Goal: Information Seeking & Learning: Learn about a topic

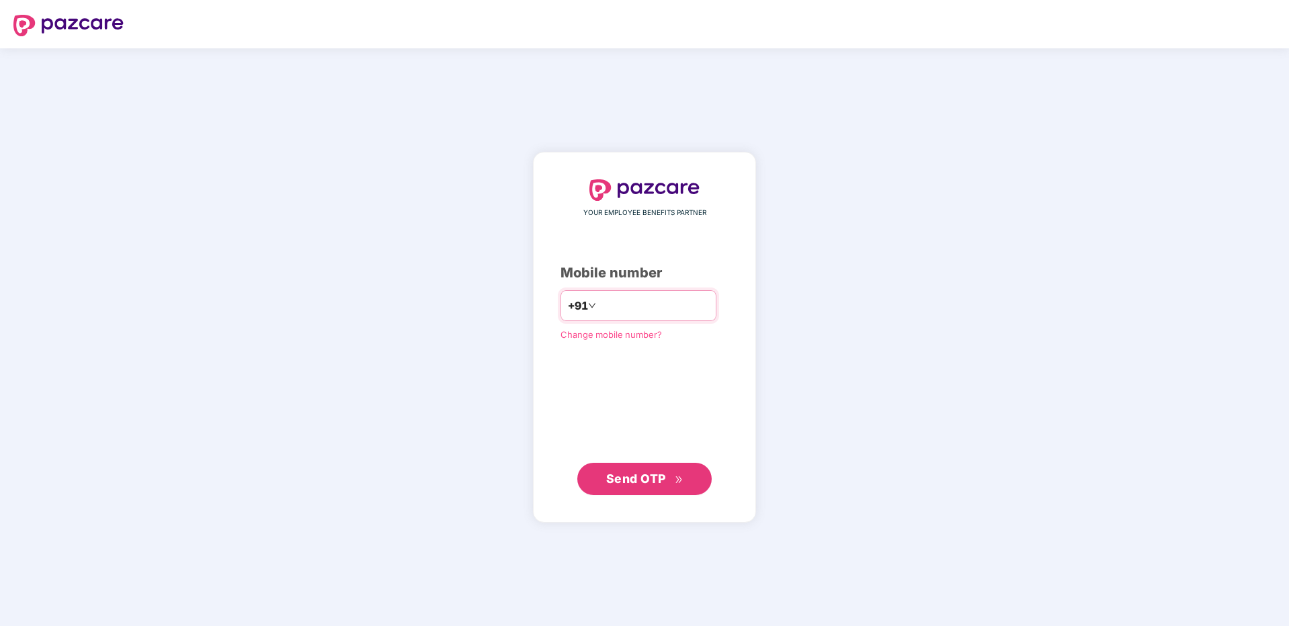
type input "**********"
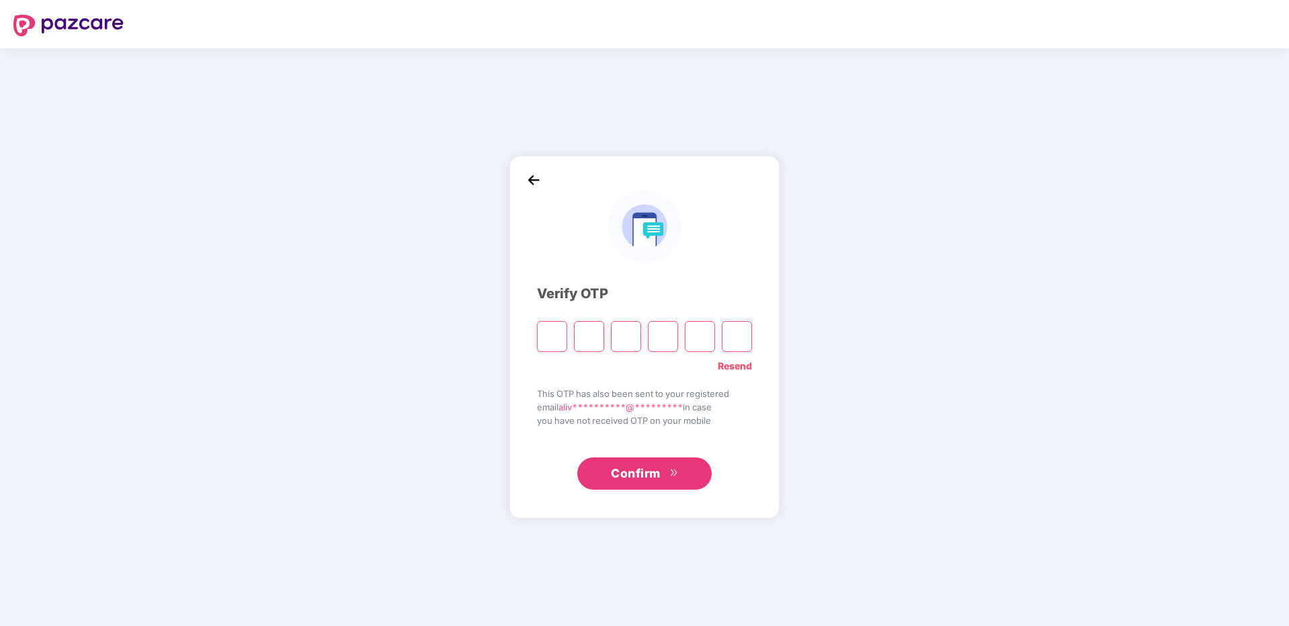
type input "*"
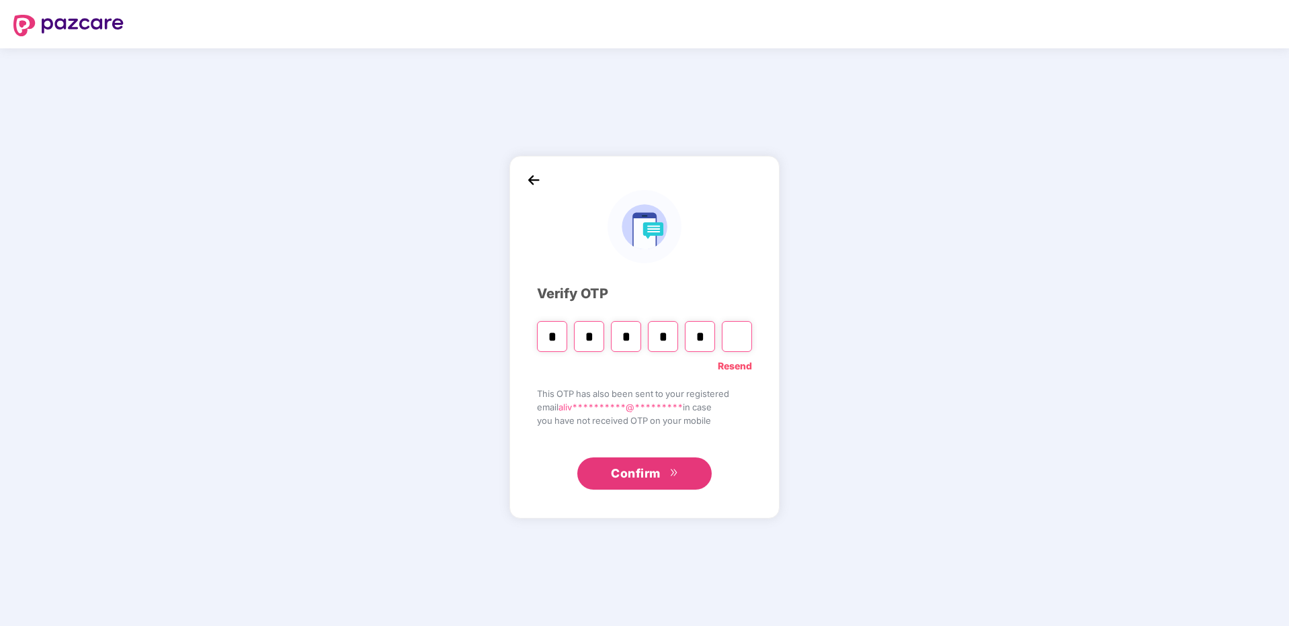
type input "*"
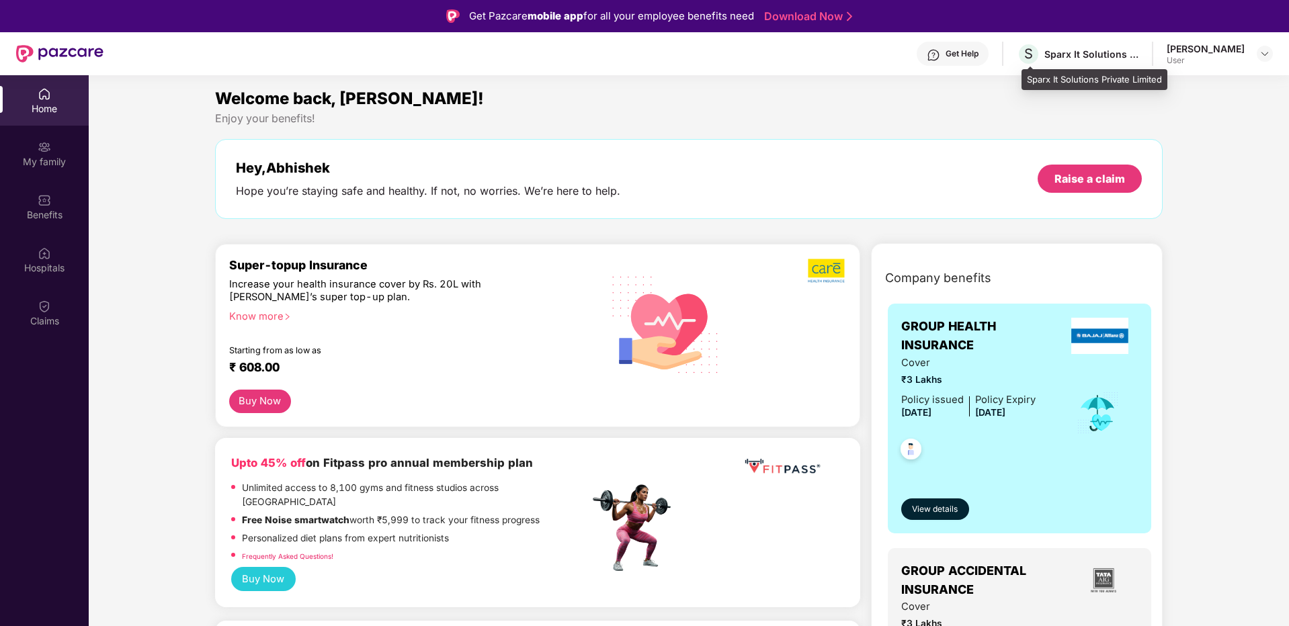
click at [1075, 63] on div "S Sparx It Solutions Private Limited" at bounding box center [1078, 54] width 122 height 24
click at [1219, 54] on div "[PERSON_NAME]" at bounding box center [1206, 48] width 78 height 13
click at [1266, 54] on img at bounding box center [1265, 53] width 11 height 11
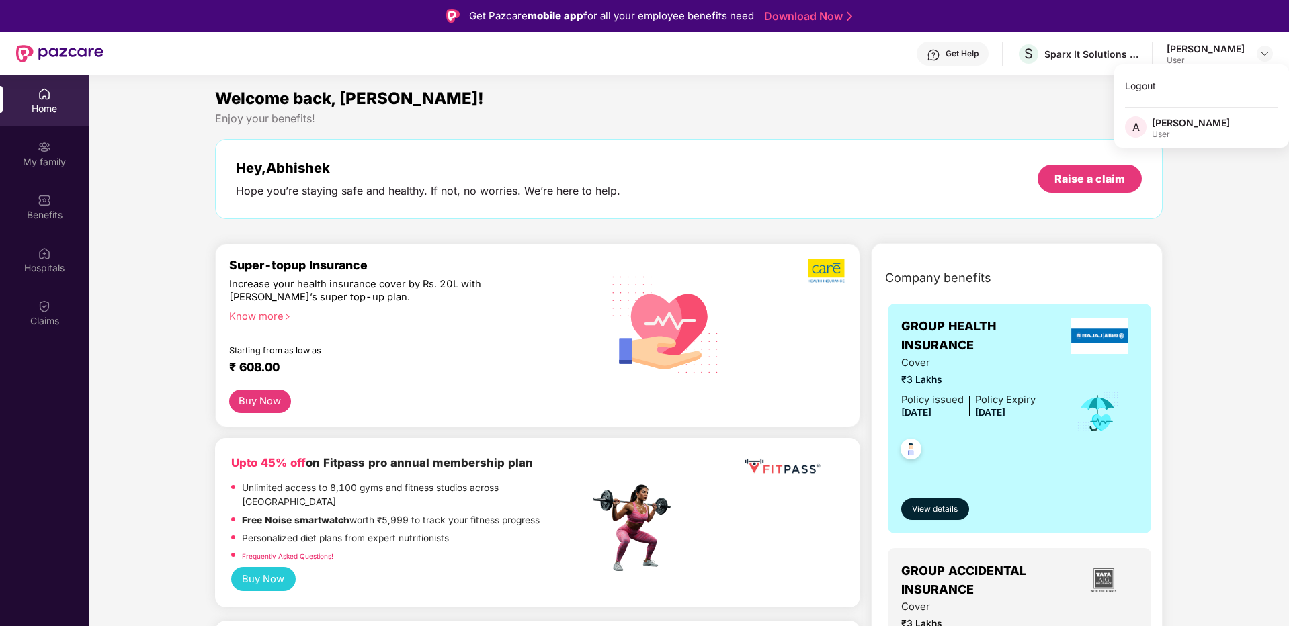
click at [1199, 110] on div "Logout A [PERSON_NAME] User" at bounding box center [1202, 106] width 175 height 83
click at [47, 110] on div "Home" at bounding box center [44, 108] width 89 height 13
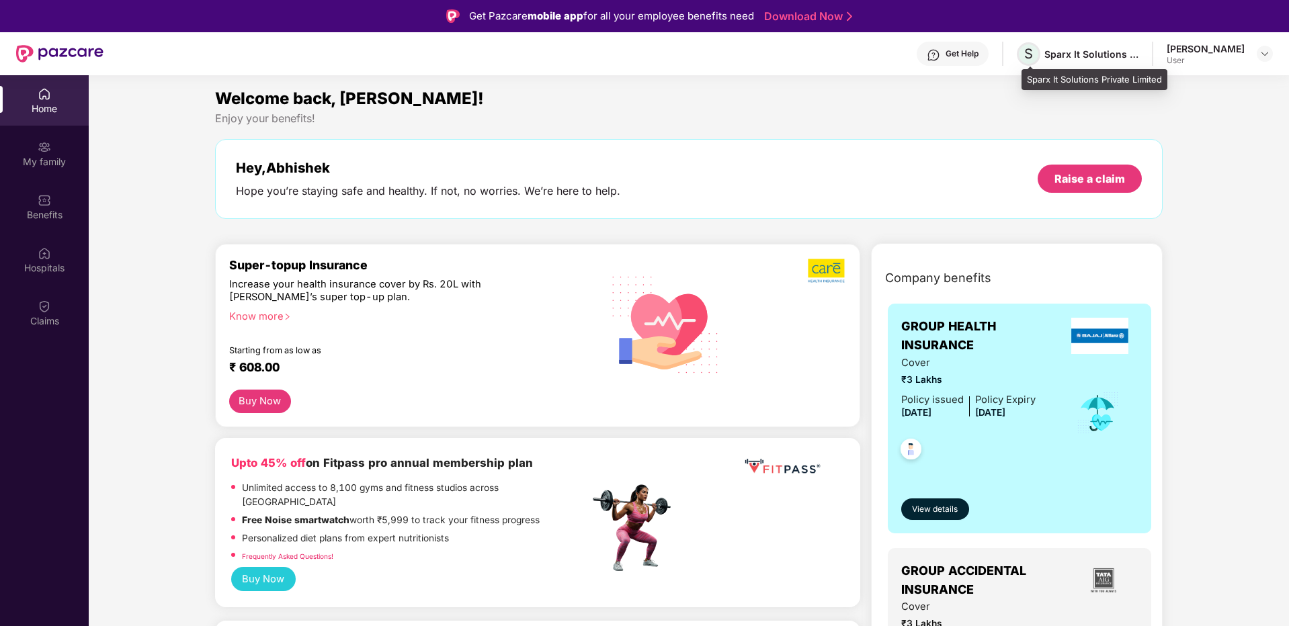
click at [1033, 56] on span "S" at bounding box center [1028, 54] width 9 height 16
click at [1094, 54] on div "Sparx It Solutions Private Limited" at bounding box center [1092, 54] width 94 height 13
click at [1181, 42] on div "[PERSON_NAME]" at bounding box center [1206, 48] width 78 height 13
click at [1267, 53] on img at bounding box center [1265, 53] width 11 height 11
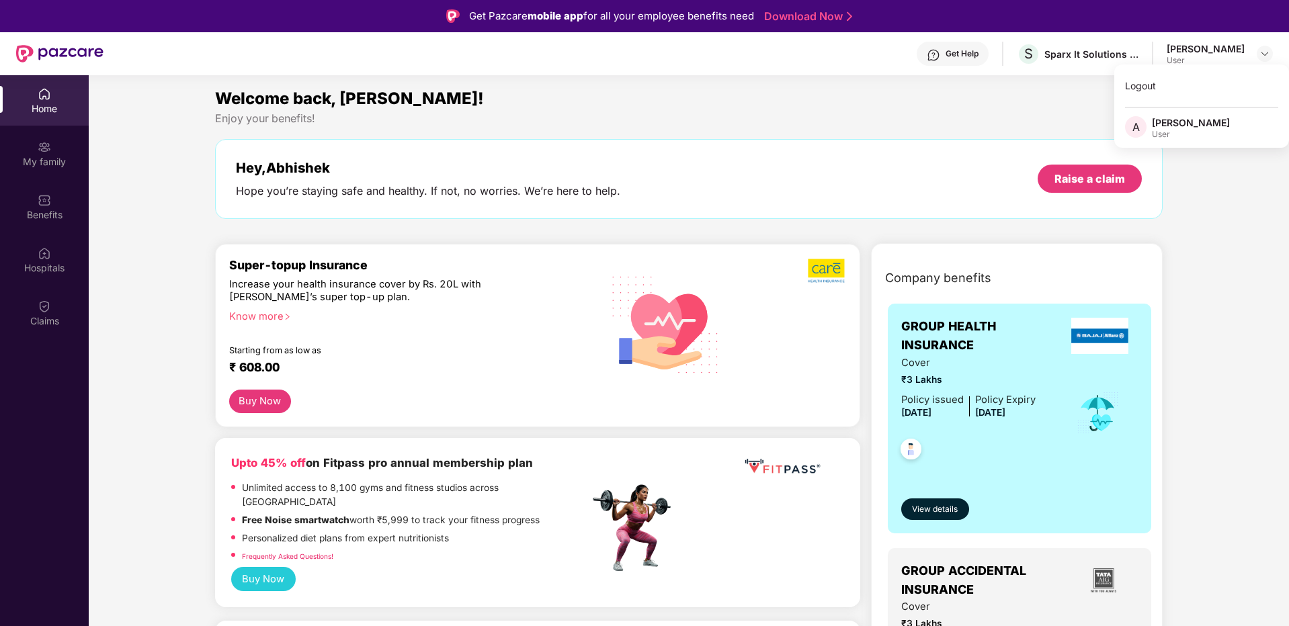
click at [852, 102] on div "Welcome back, [PERSON_NAME]!" at bounding box center [689, 99] width 948 height 26
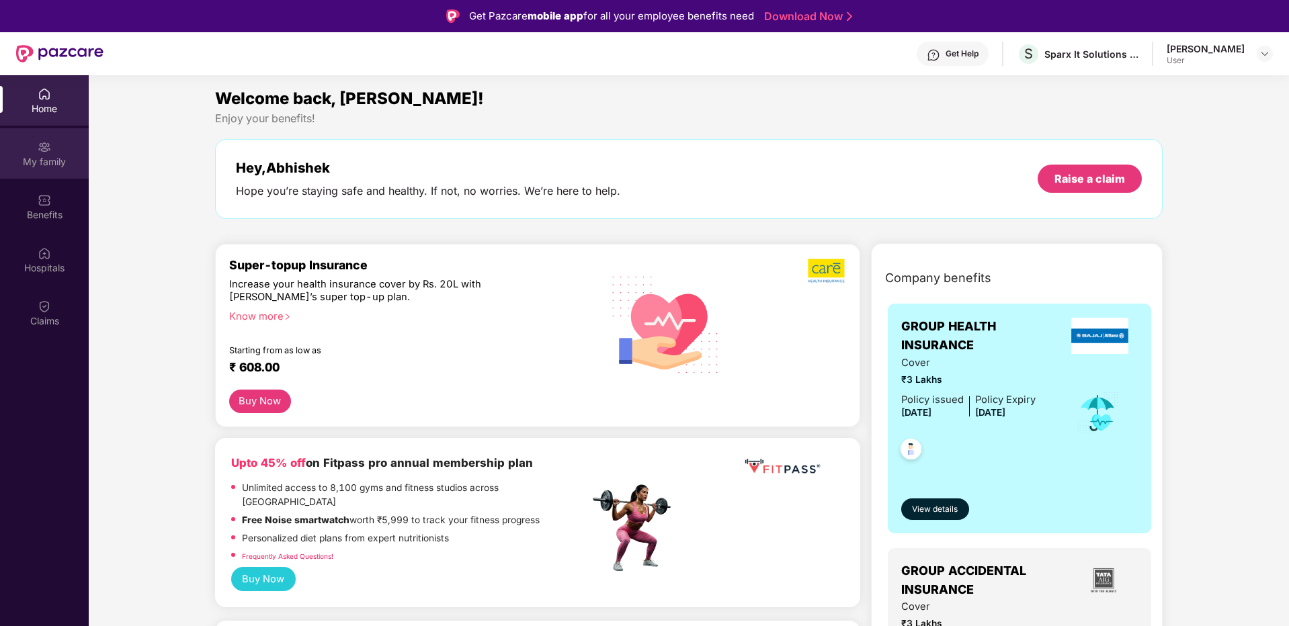
click at [67, 164] on div "My family" at bounding box center [44, 161] width 89 height 13
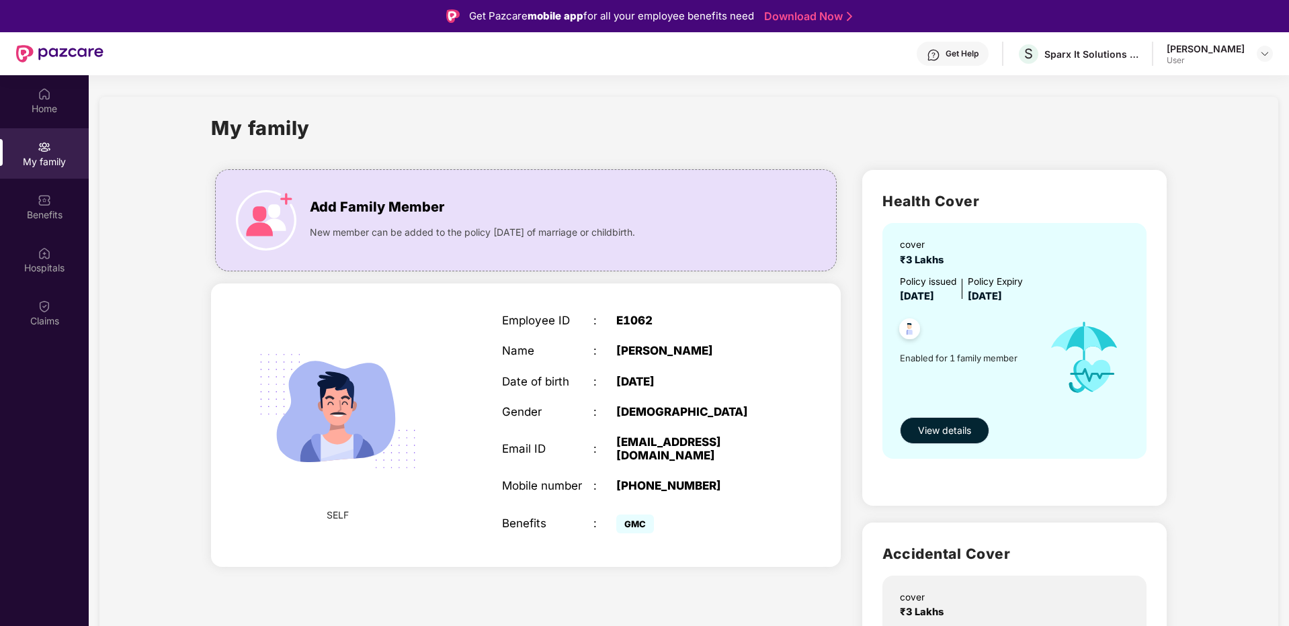
click at [926, 436] on span "View details" at bounding box center [944, 430] width 53 height 15
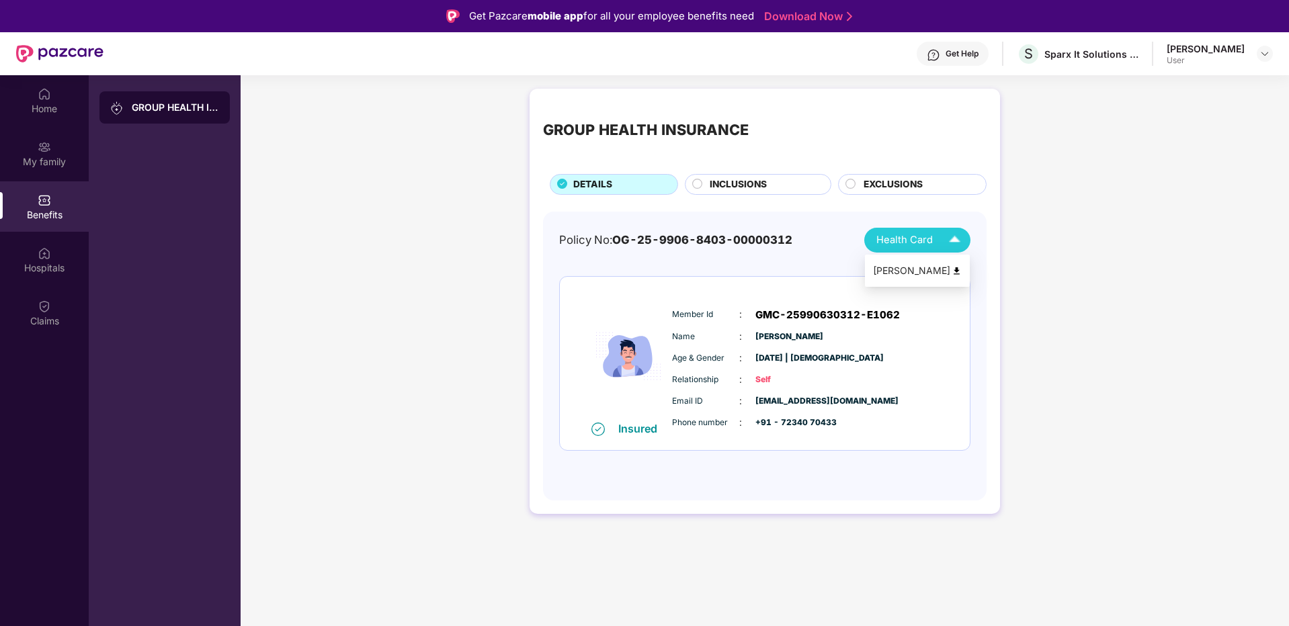
click at [918, 255] on div "[PERSON_NAME]" at bounding box center [917, 271] width 105 height 32
click at [825, 274] on div "Policy No: OG-25-9906-8403-00000312 Health Card Insured Member Id : GMC-2599063…" at bounding box center [764, 350] width 411 height 244
click at [745, 187] on span "INCLUSIONS" at bounding box center [738, 184] width 57 height 15
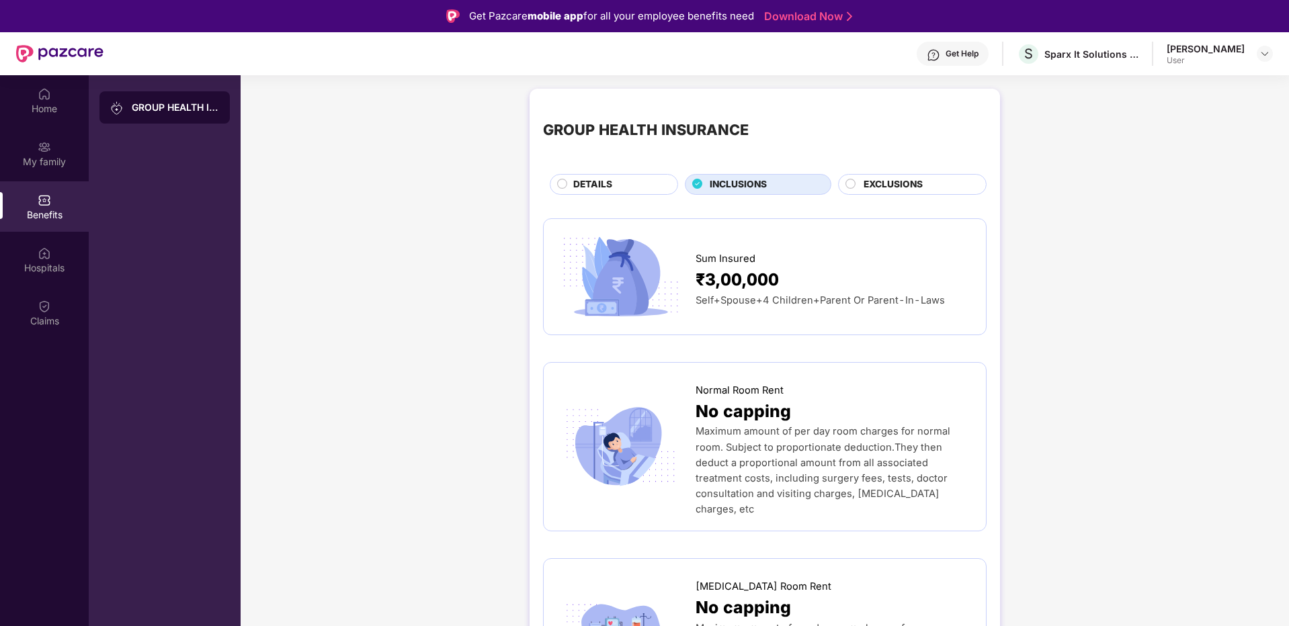
scroll to position [209, 0]
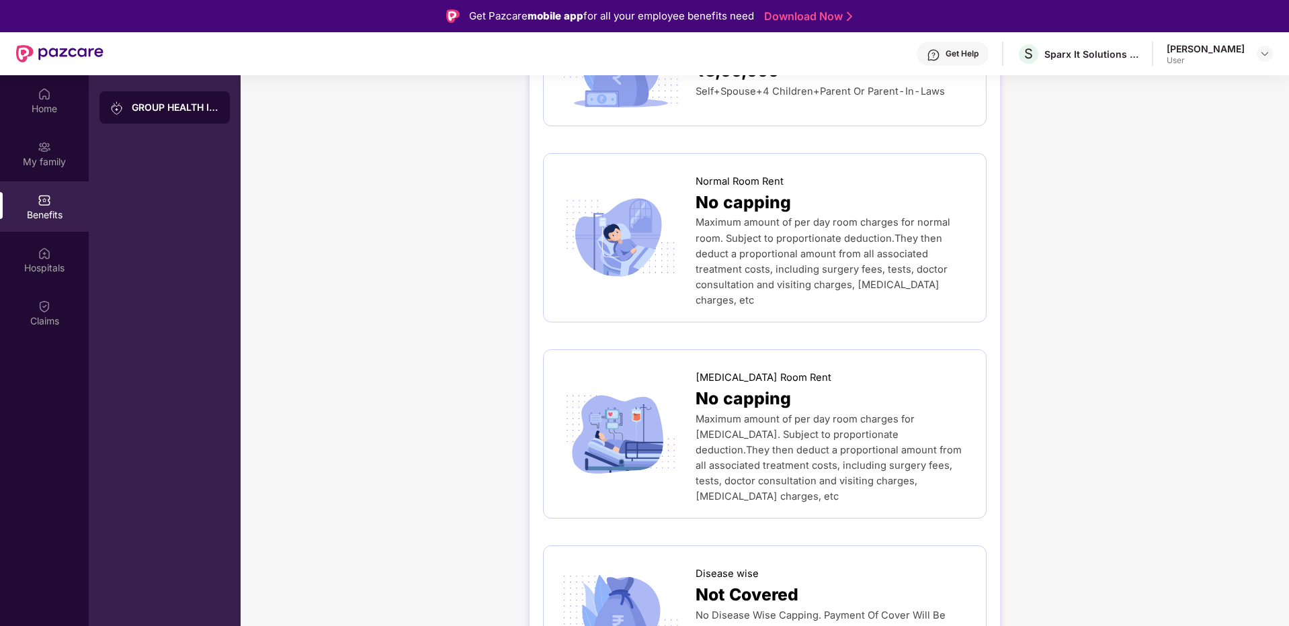
click at [737, 248] on span "Maximum amount of per day room charges for normal room. Subject to proportionat…" at bounding box center [823, 260] width 255 height 89
click at [714, 194] on span "No capping" at bounding box center [743, 203] width 95 height 26
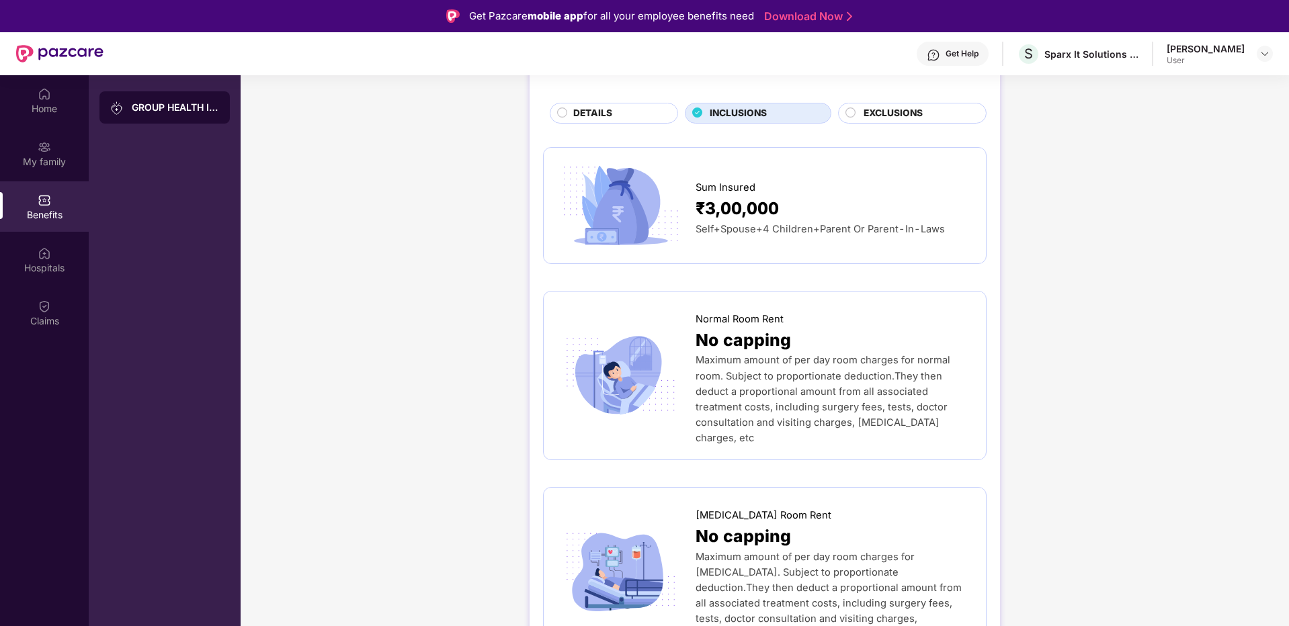
scroll to position [0, 0]
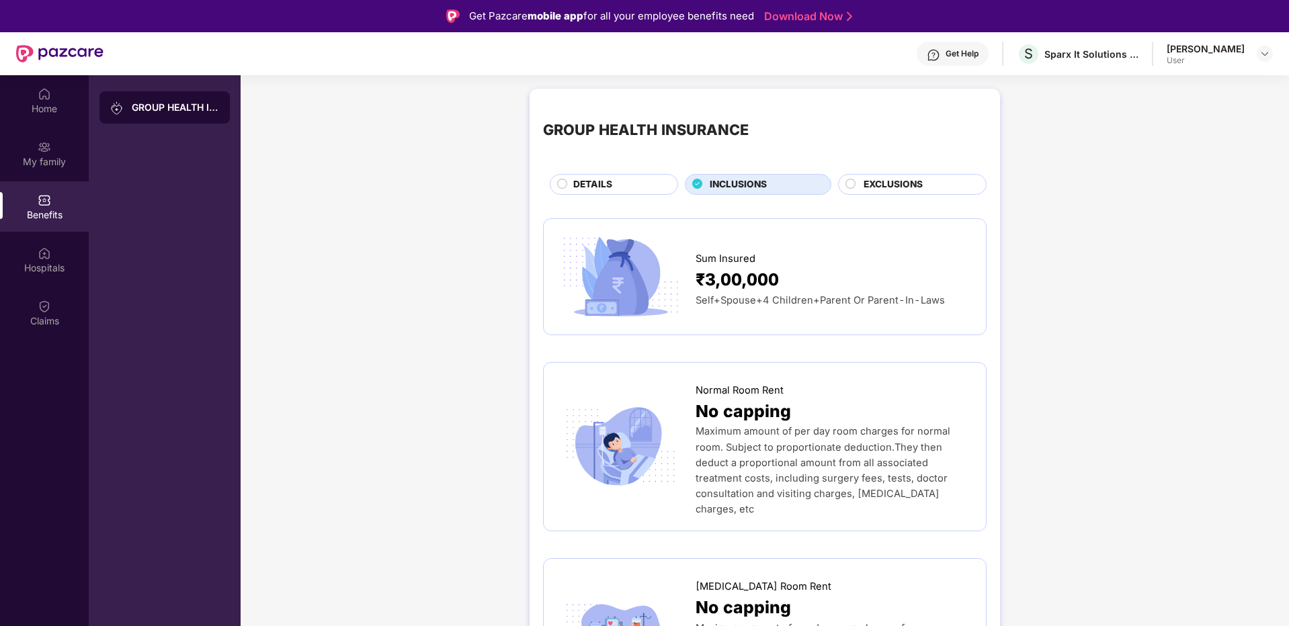
click at [699, 268] on span "₹3,00,000" at bounding box center [737, 280] width 83 height 26
click at [640, 183] on div "DETAILS" at bounding box center [619, 185] width 104 height 17
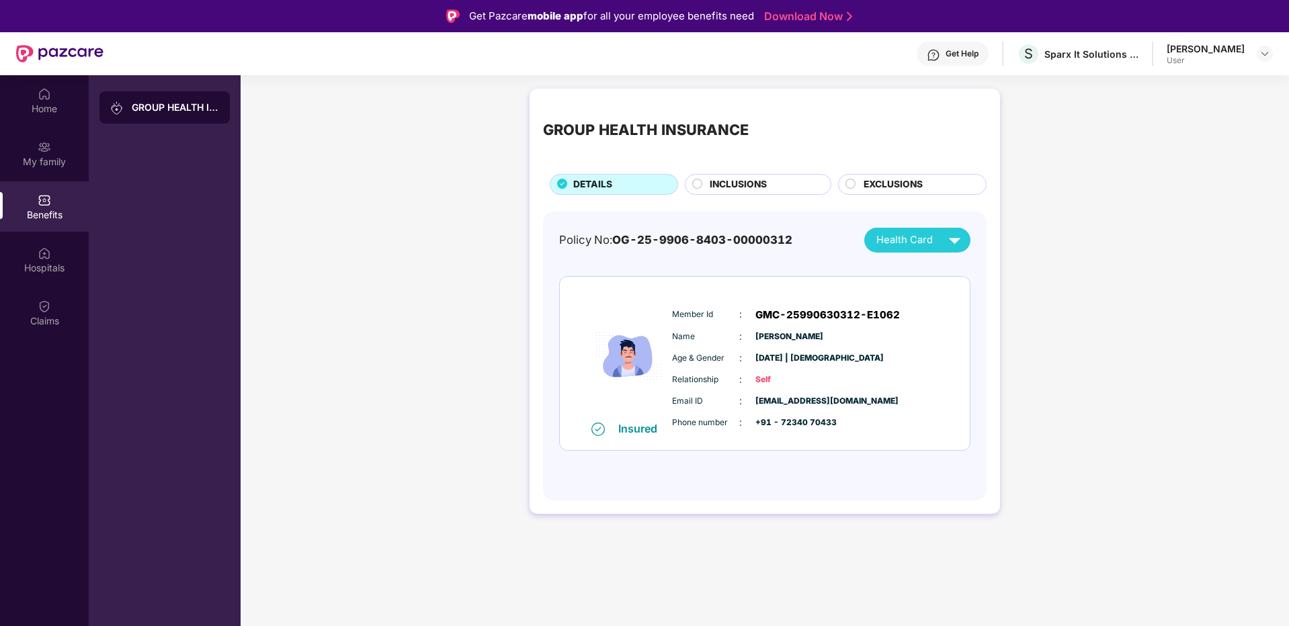
click at [906, 186] on span "EXCLUSIONS" at bounding box center [893, 184] width 59 height 15
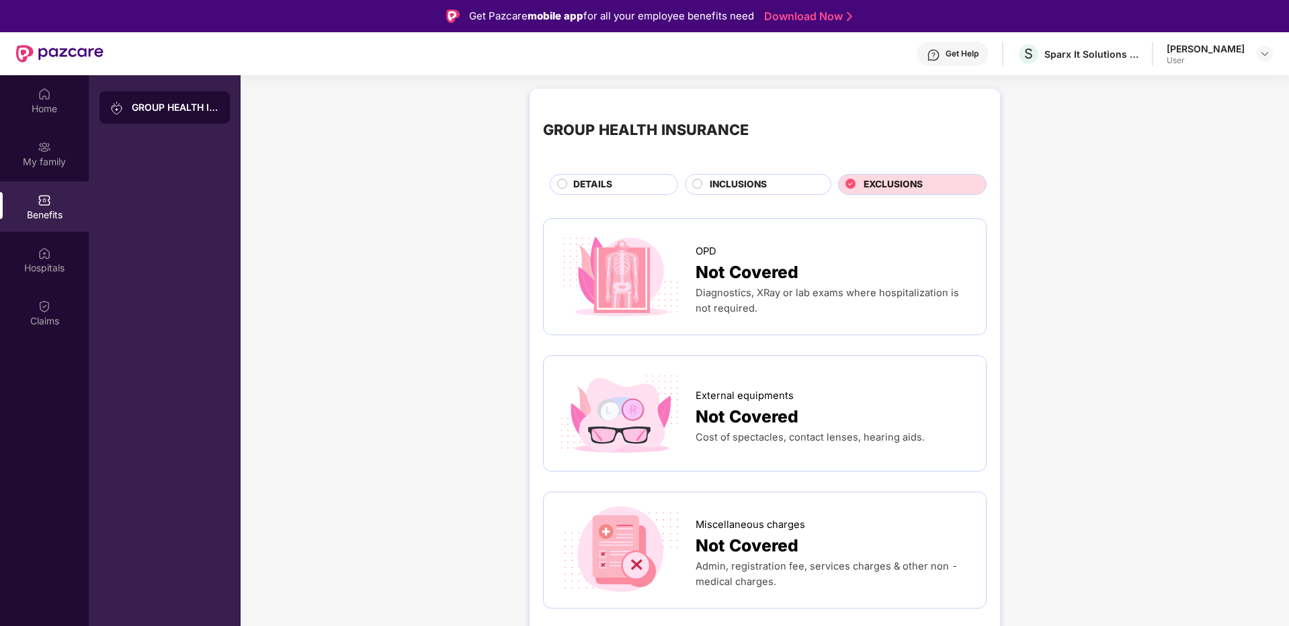
click at [742, 179] on span "INCLUSIONS" at bounding box center [738, 184] width 57 height 15
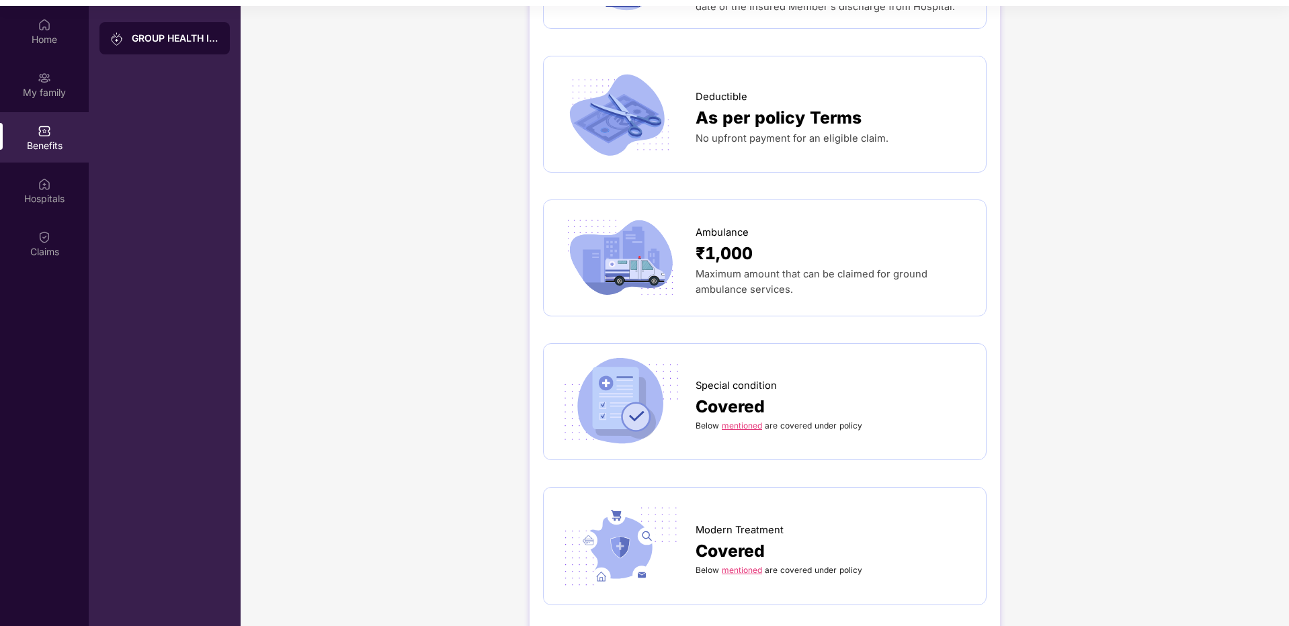
scroll to position [75, 0]
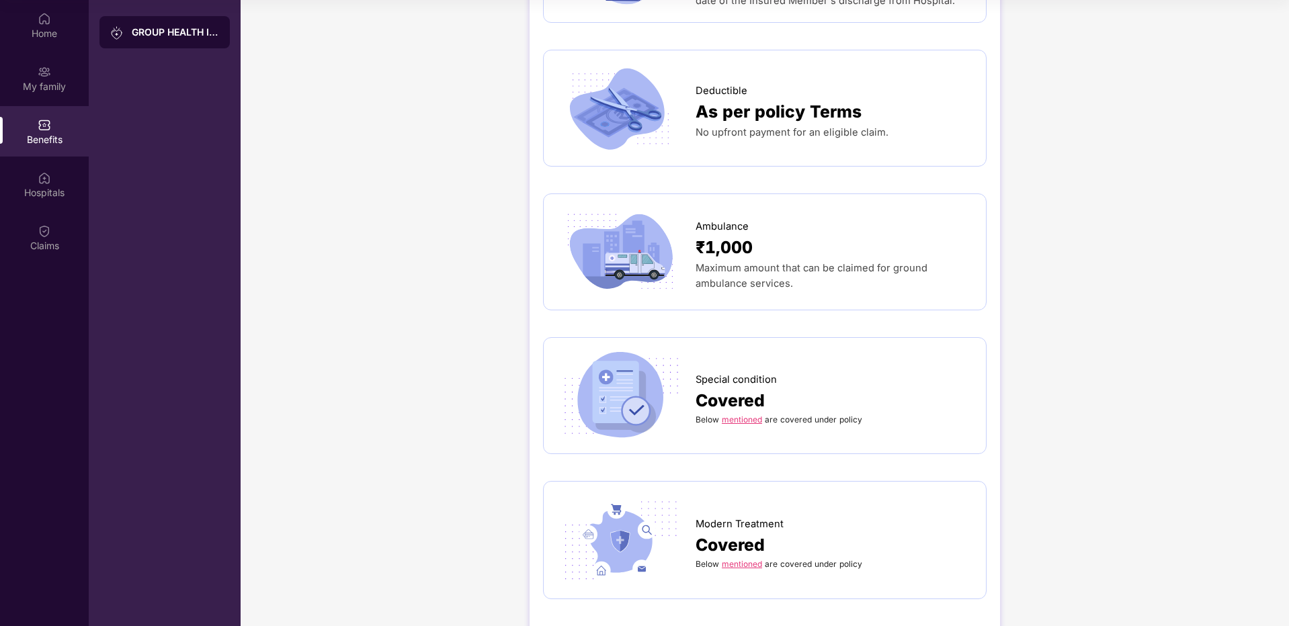
click at [727, 415] on link "mentioned" at bounding box center [742, 420] width 40 height 10
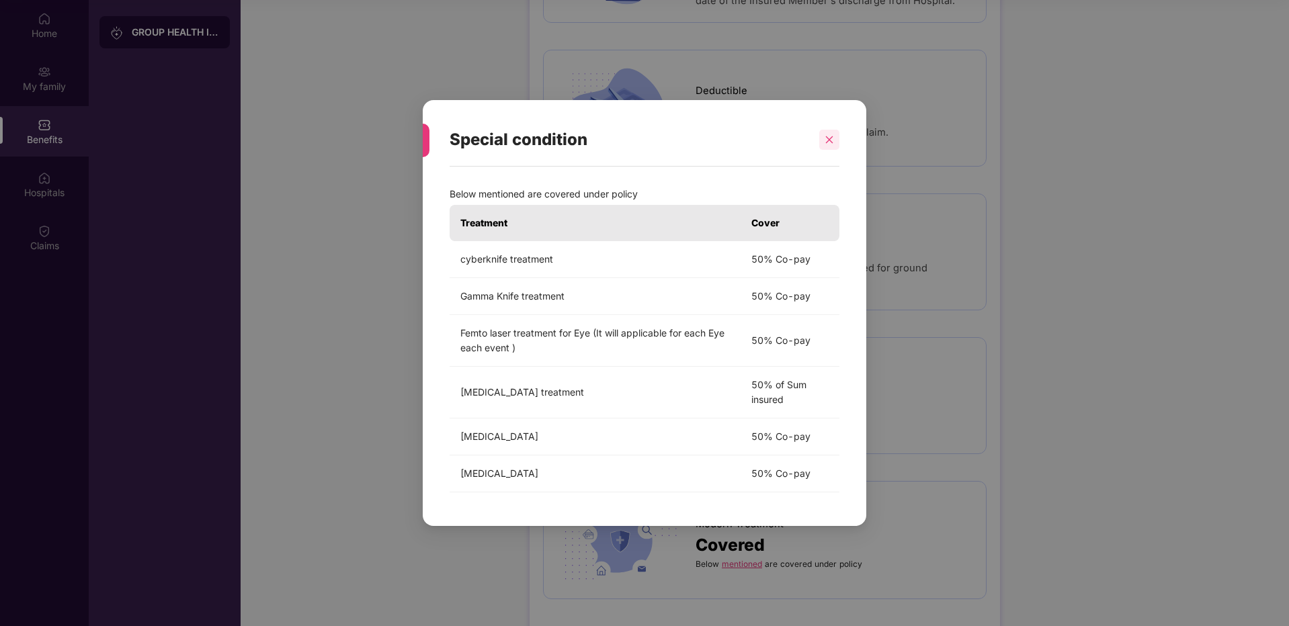
click at [827, 136] on icon "close" at bounding box center [829, 139] width 9 height 9
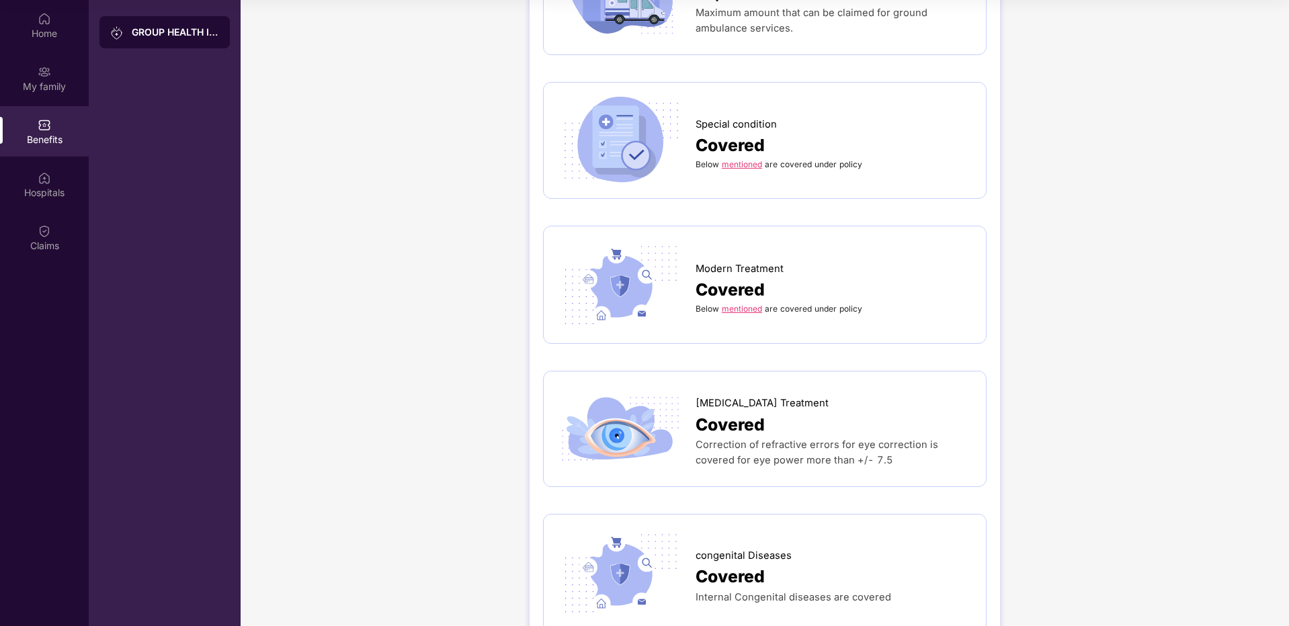
scroll to position [1380, 0]
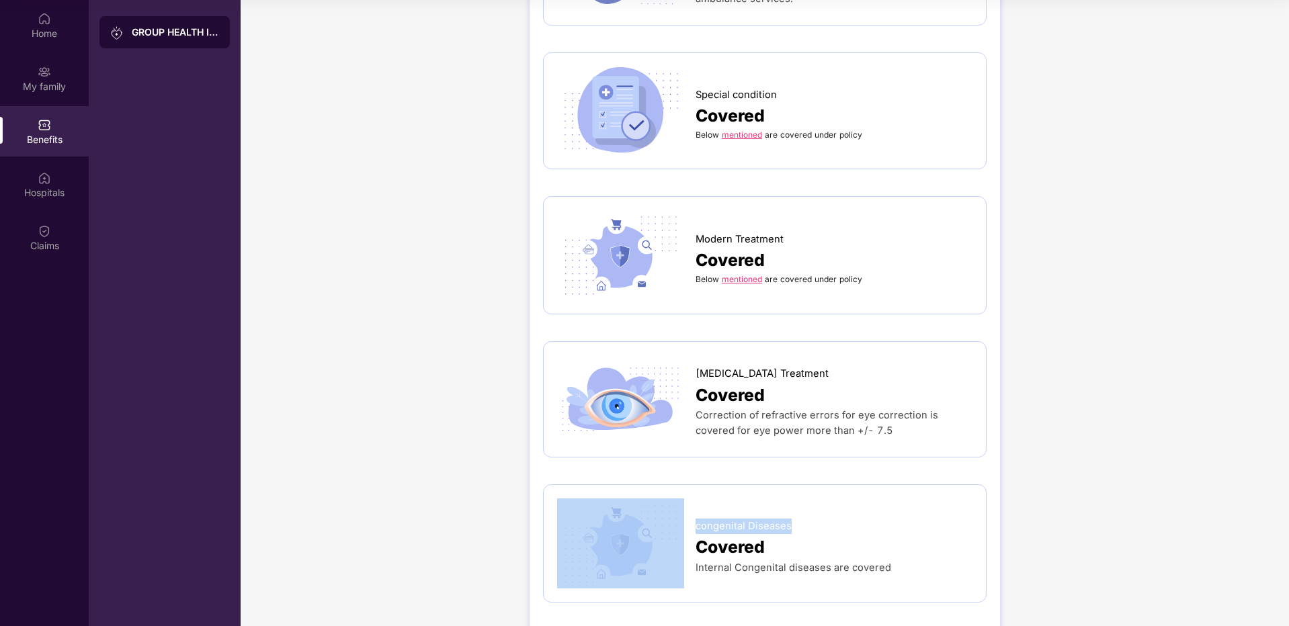
drag, startPoint x: 692, startPoint y: 499, endPoint x: 799, endPoint y: 496, distance: 106.9
click at [799, 499] on div "congenital Diseases Covered Internal Congenital diseases are covered" at bounding box center [764, 544] width 415 height 90
copy div "congenital Diseases"
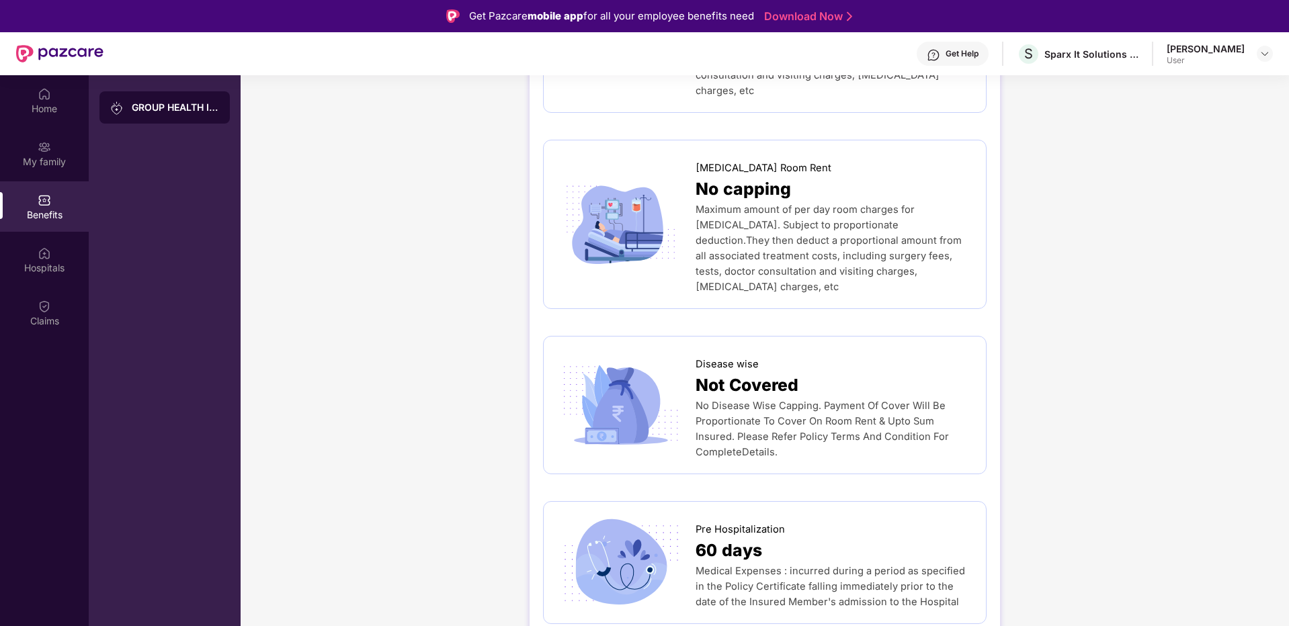
scroll to position [0, 0]
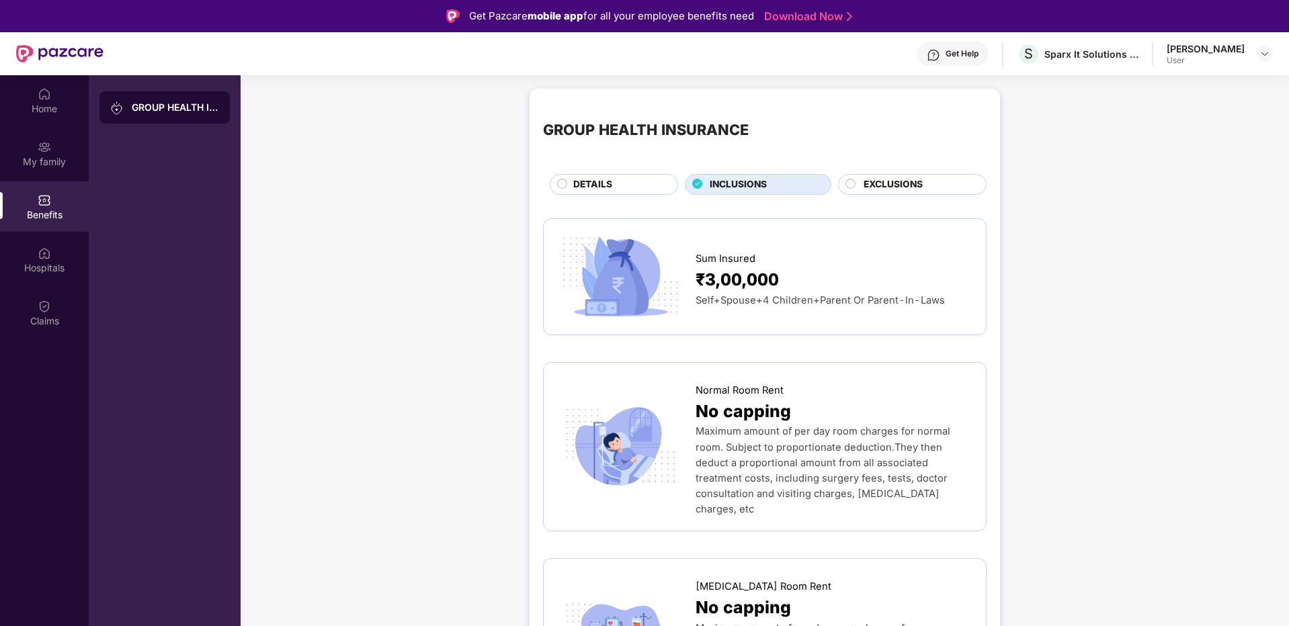
click at [579, 180] on span "DETAILS" at bounding box center [592, 184] width 39 height 15
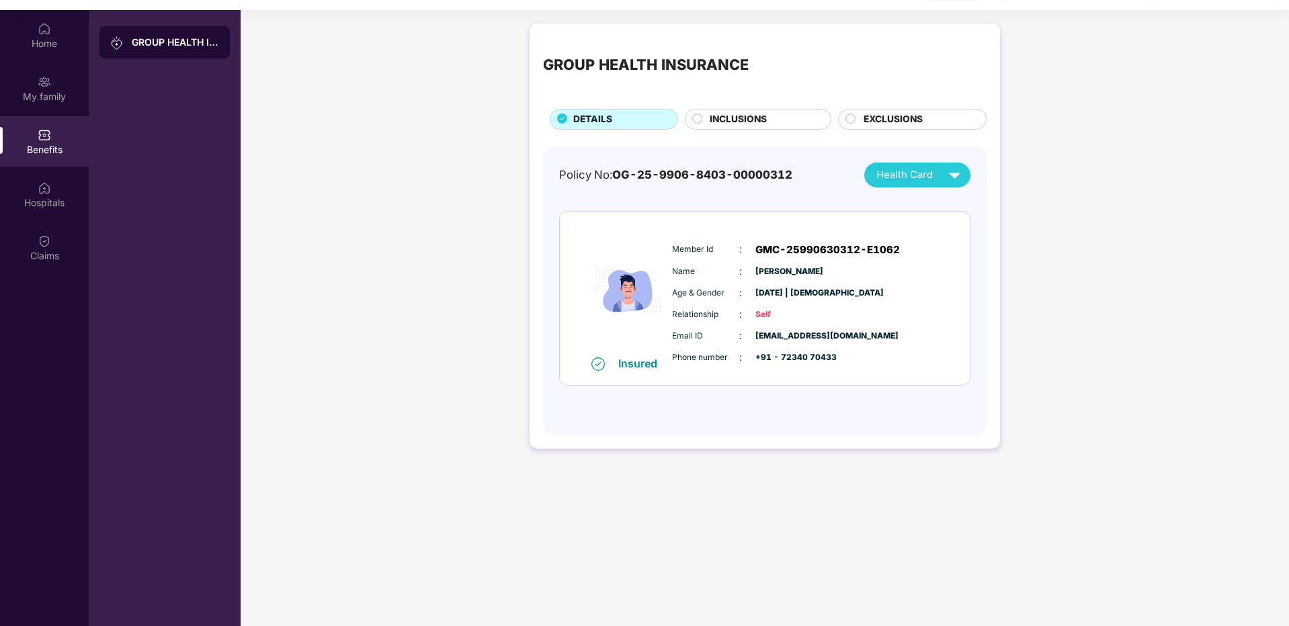
scroll to position [75, 0]
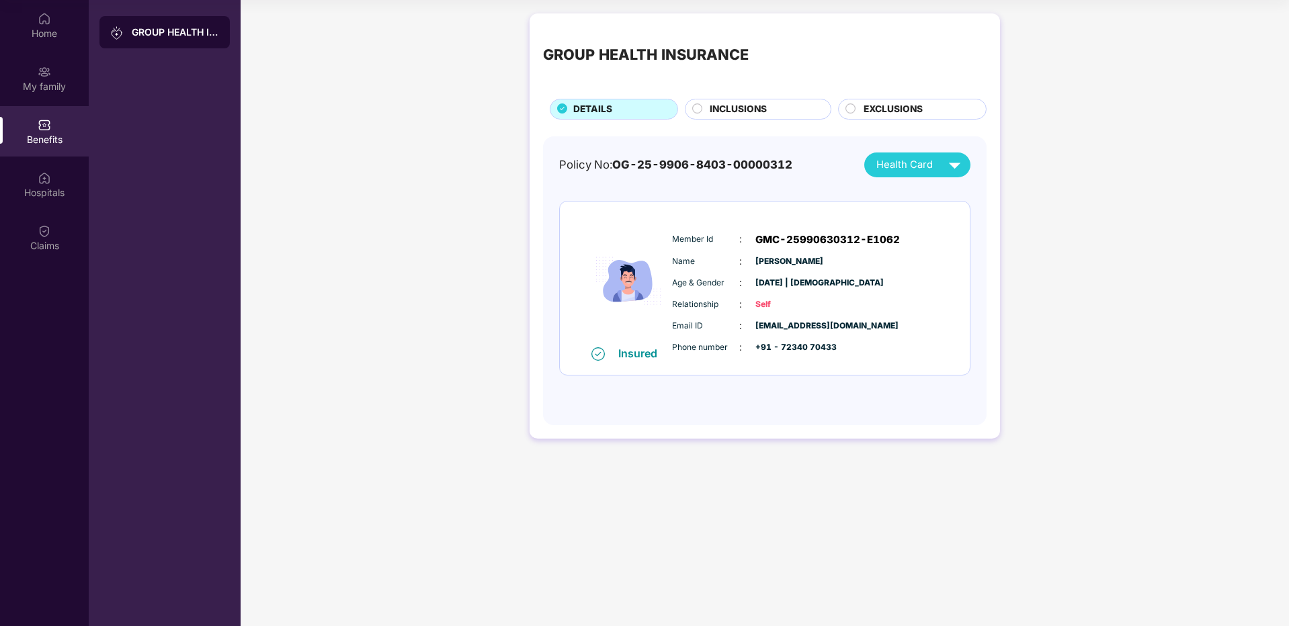
click at [661, 293] on img at bounding box center [628, 281] width 81 height 131
click at [30, 192] on div "Hospitals" at bounding box center [44, 192] width 89 height 13
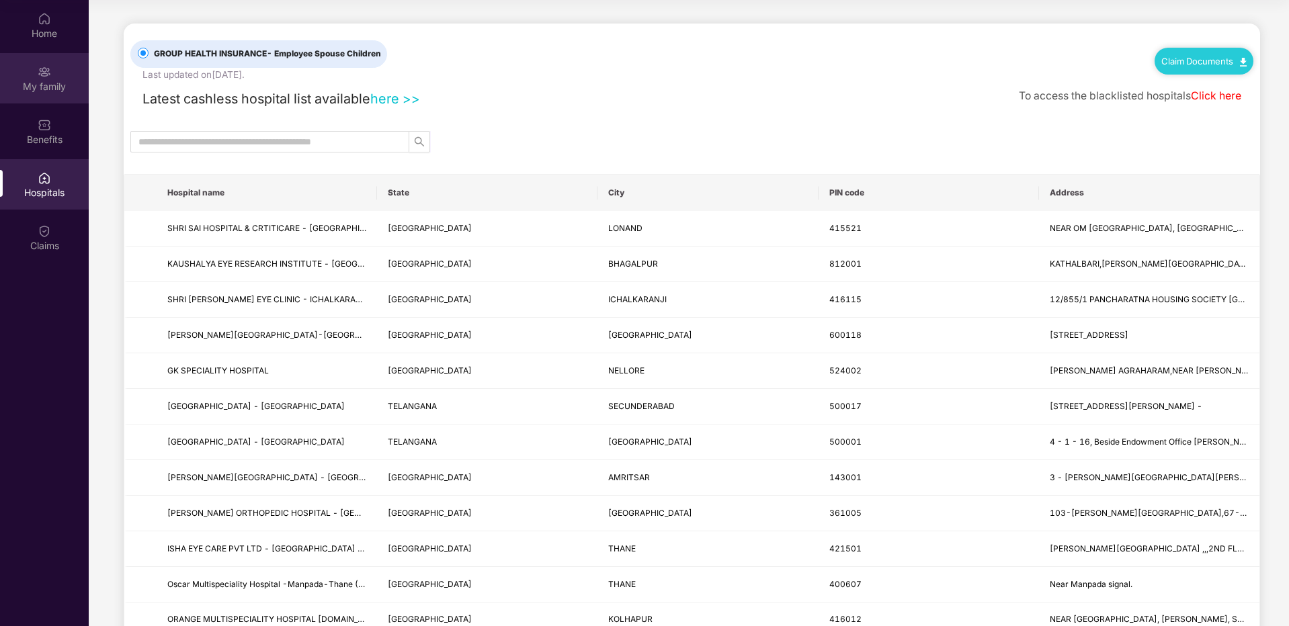
click at [57, 68] on div "My family" at bounding box center [44, 78] width 89 height 50
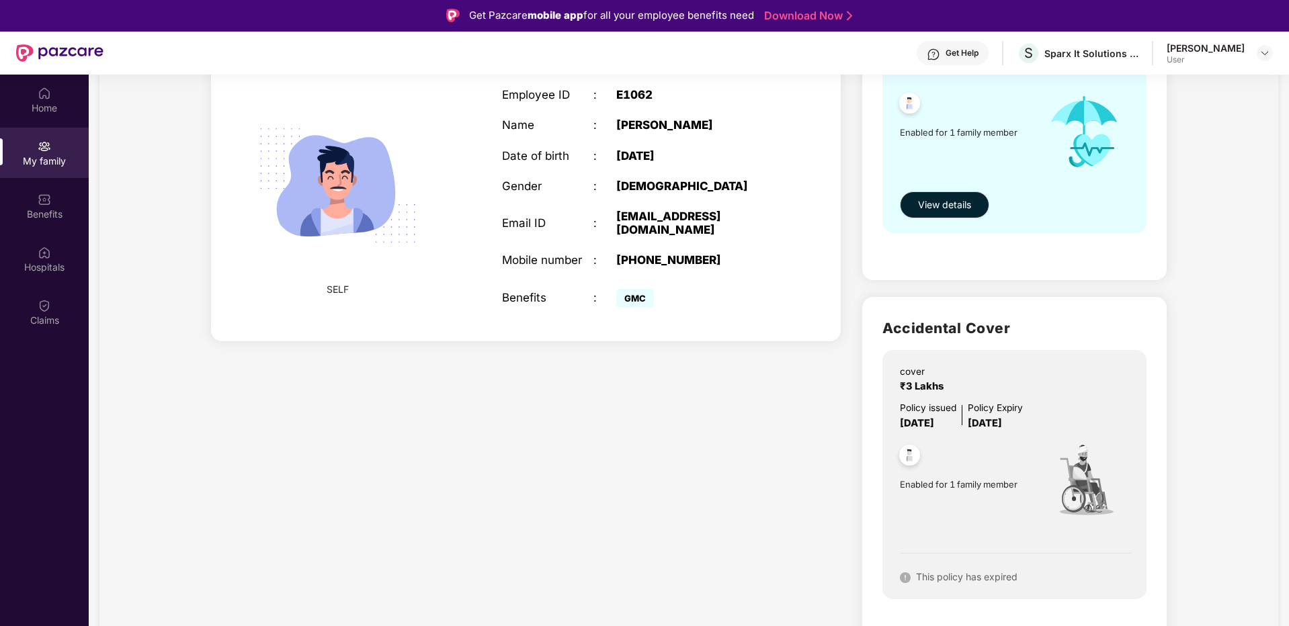
scroll to position [0, 0]
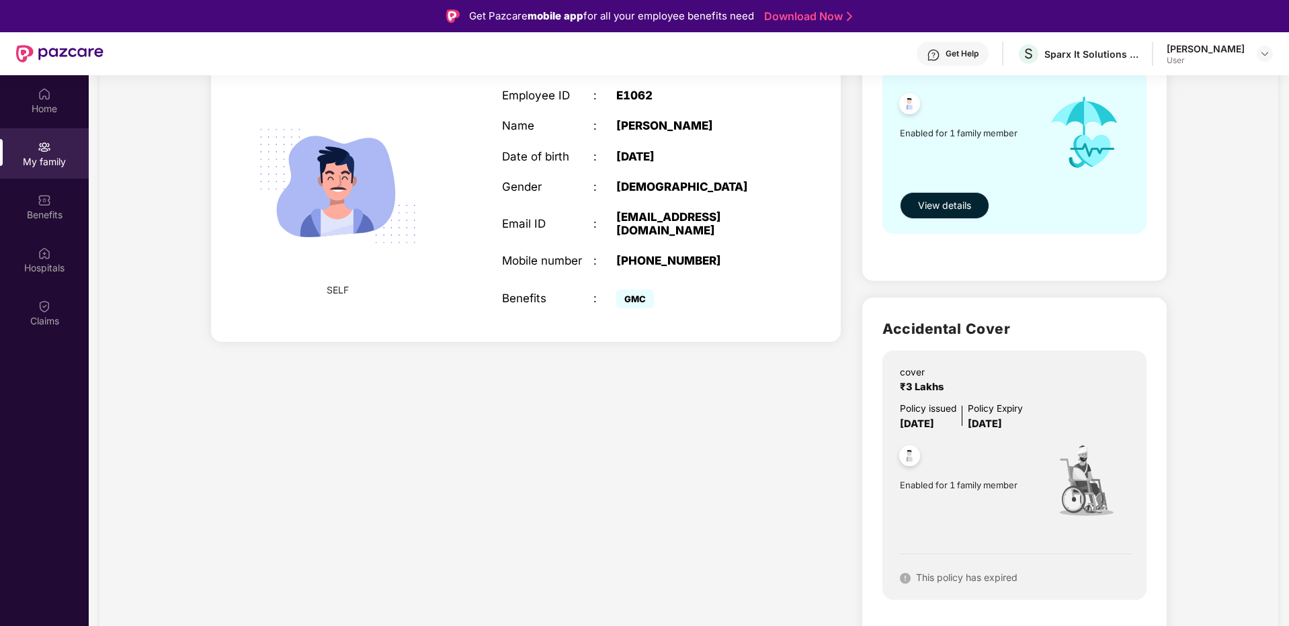
click at [939, 214] on button "View details" at bounding box center [944, 205] width 89 height 27
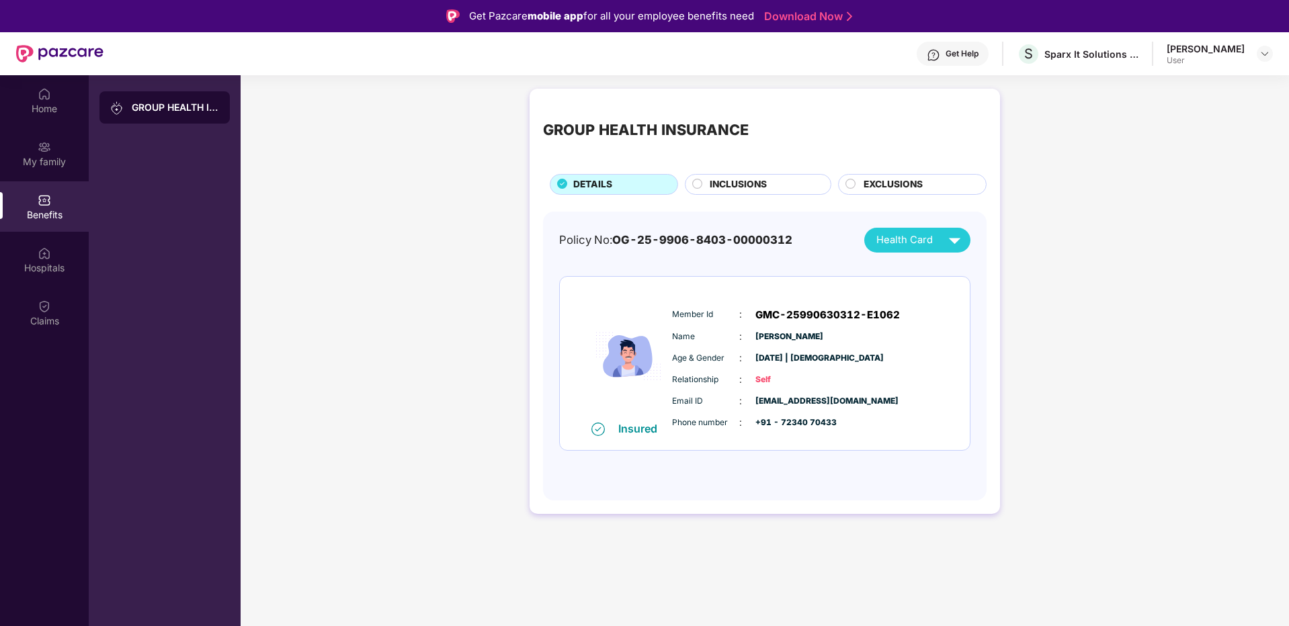
click at [44, 179] on div "Home My family Benefits Hospitals Claims" at bounding box center [44, 208] width 89 height 266
click at [35, 158] on div "My family" at bounding box center [44, 161] width 89 height 13
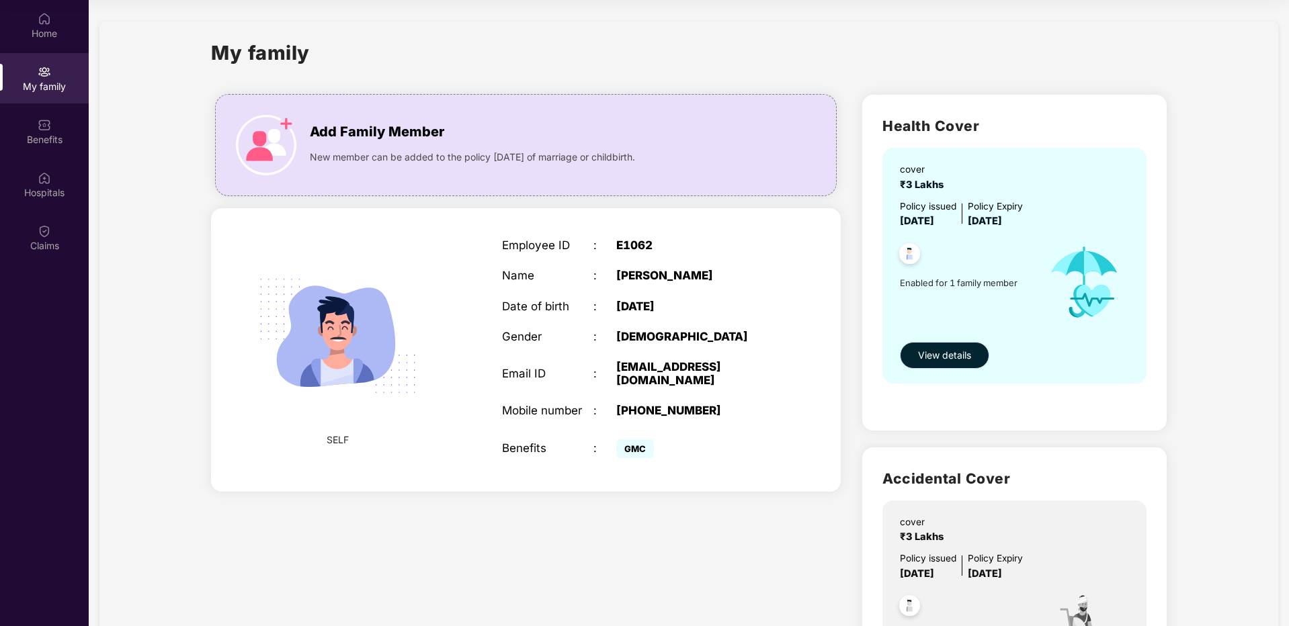
click at [934, 358] on span "View details" at bounding box center [944, 355] width 53 height 15
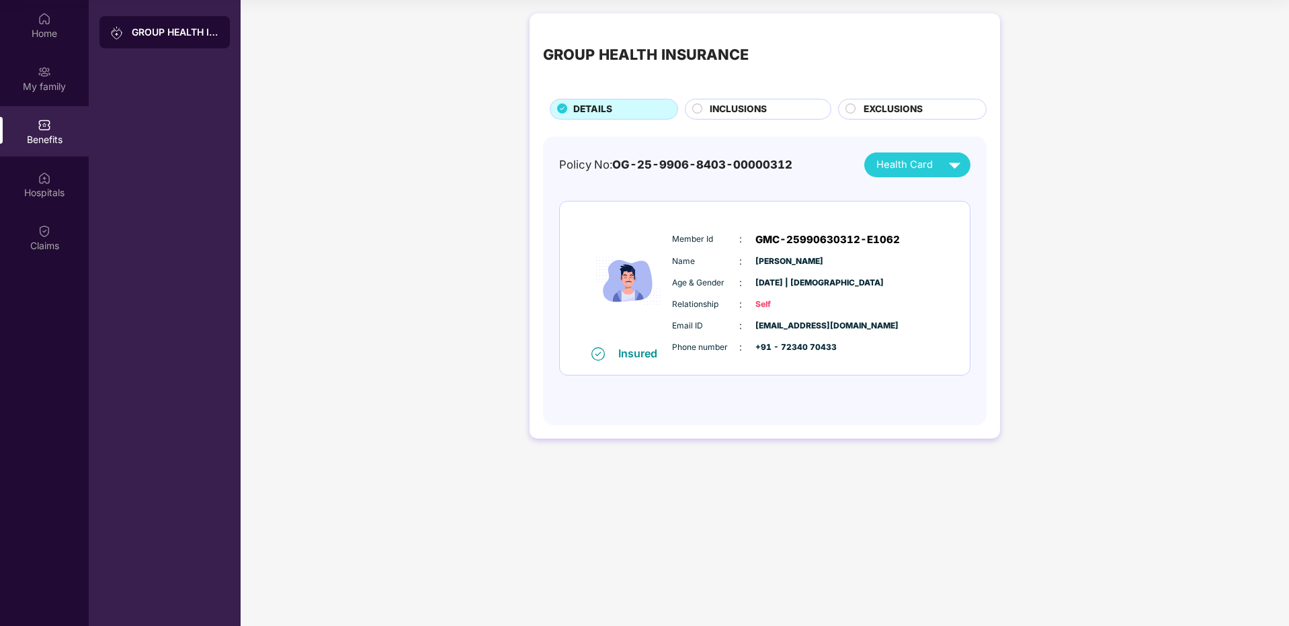
click at [907, 164] on span "Health Card" at bounding box center [905, 164] width 56 height 15
click at [913, 196] on div "Policy No: OG-25-9906-8403-00000312 Health Card Insured Member Id : GMC-2599063…" at bounding box center [764, 275] width 411 height 244
click at [902, 161] on span "Health Card" at bounding box center [905, 164] width 56 height 15
click at [901, 191] on div "[PERSON_NAME]" at bounding box center [917, 195] width 89 height 15
